Goal: Navigation & Orientation: Find specific page/section

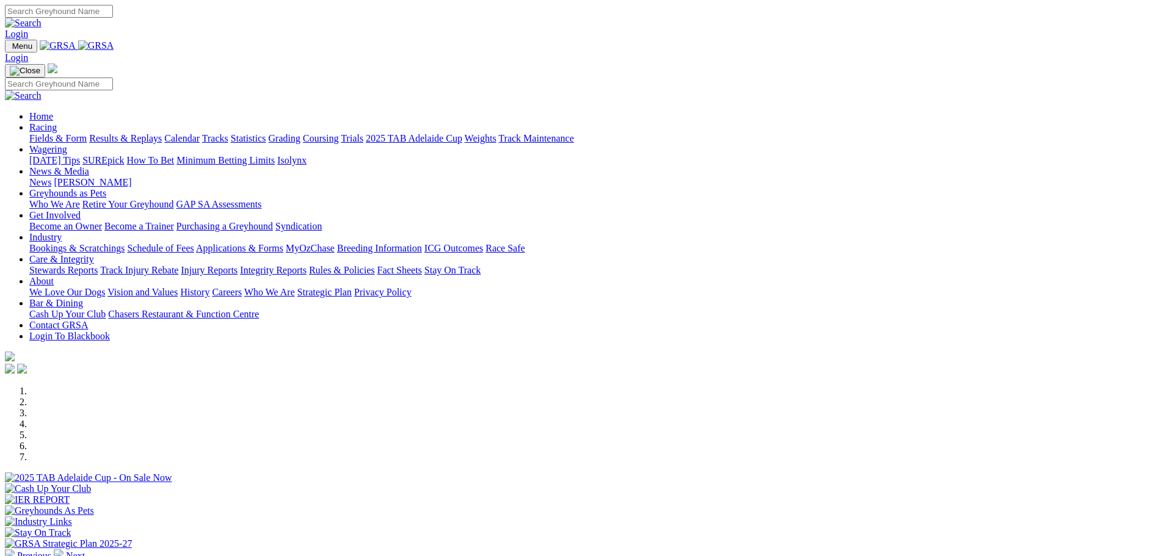
click at [266, 133] on link "Statistics" at bounding box center [248, 138] width 35 height 10
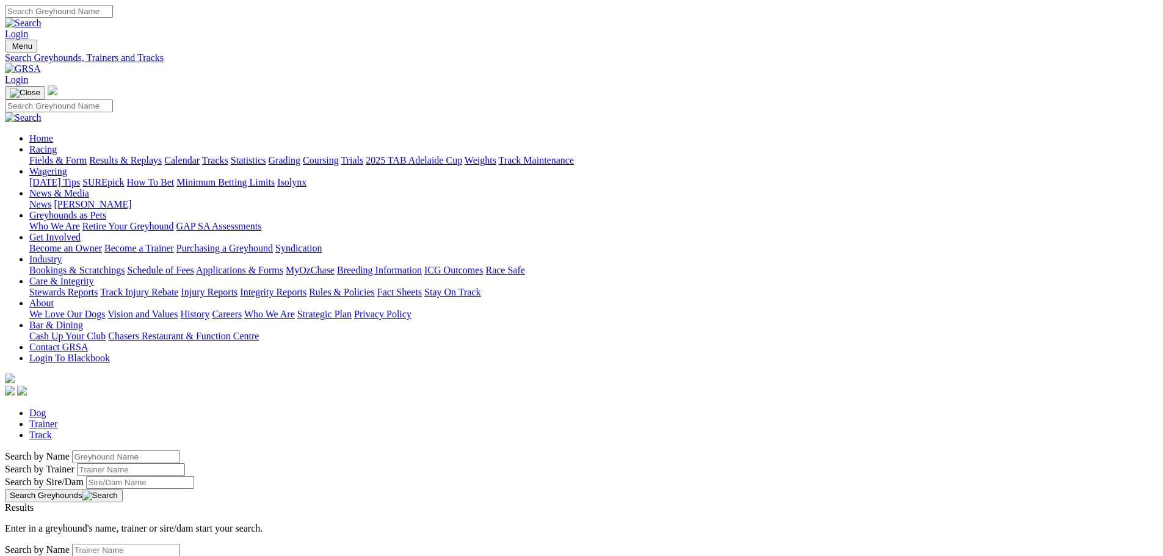
click at [228, 155] on link "Tracks" at bounding box center [215, 160] width 26 height 10
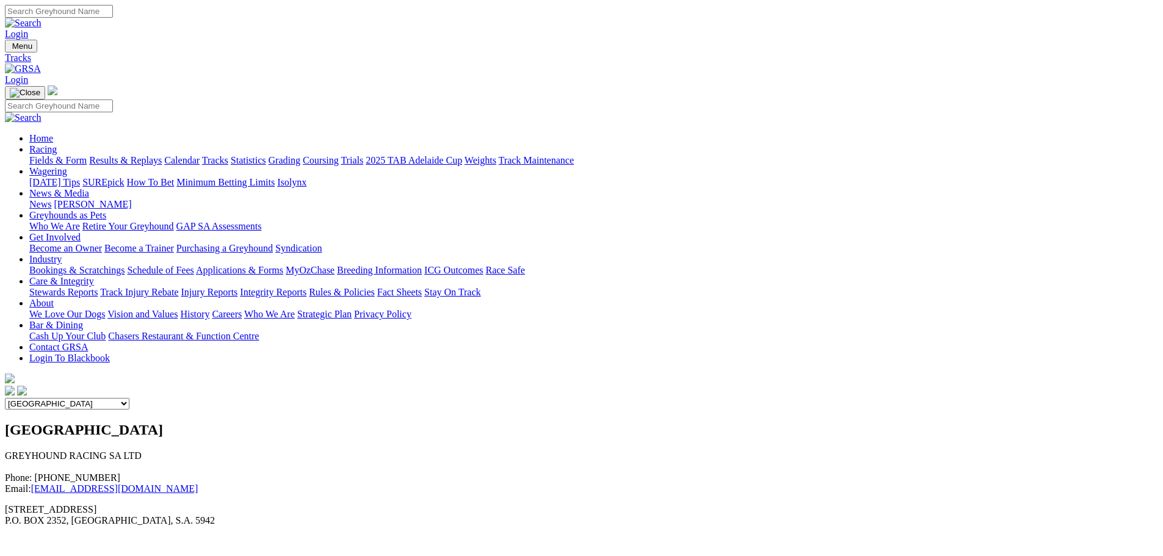
click at [162, 155] on link "Results & Replays" at bounding box center [125, 160] width 73 height 10
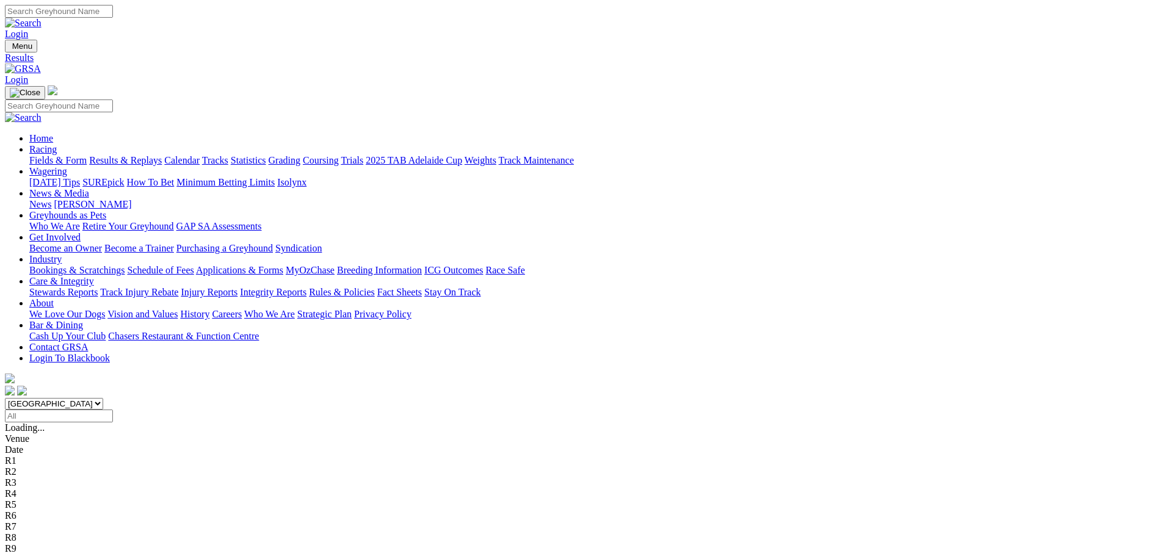
click at [266, 155] on link "Statistics" at bounding box center [248, 160] width 35 height 10
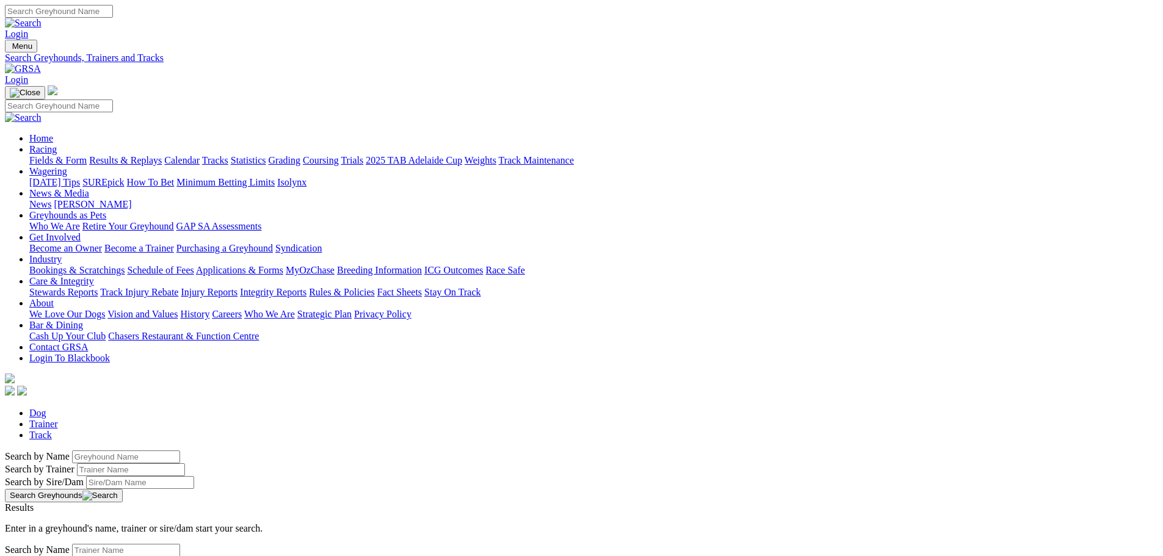
click at [574, 155] on link "Track Maintenance" at bounding box center [536, 160] width 75 height 10
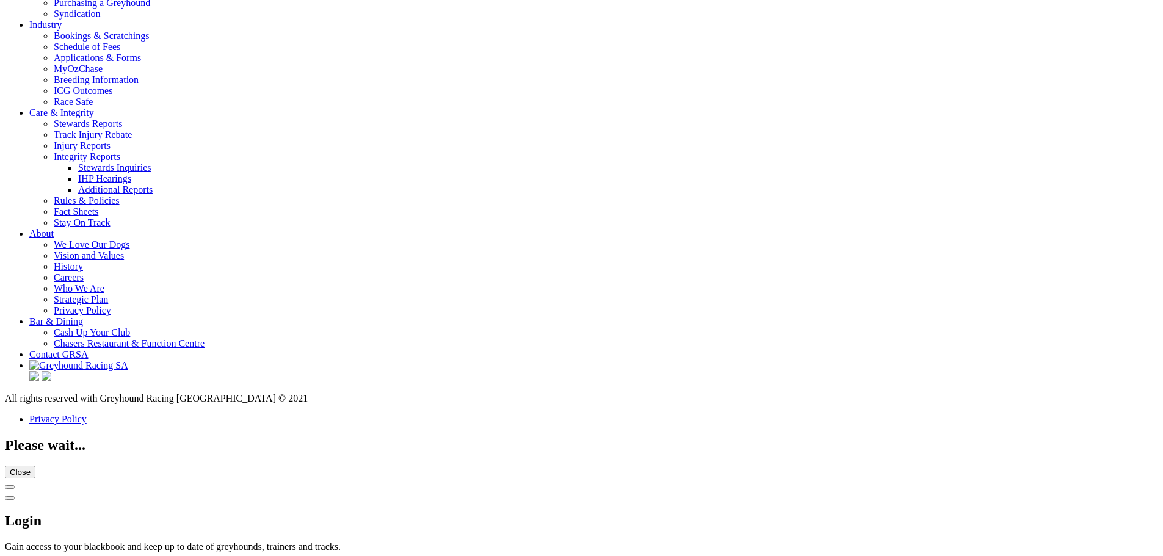
scroll to position [2503, 0]
